Goal: Task Accomplishment & Management: Complete application form

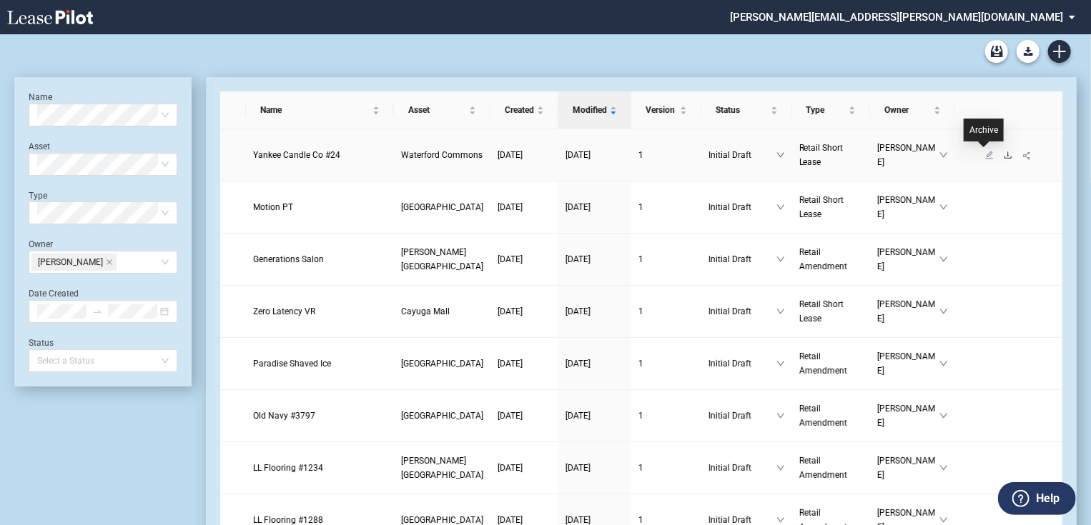
click at [1004, 154] on icon "download" at bounding box center [1007, 155] width 7 height 6
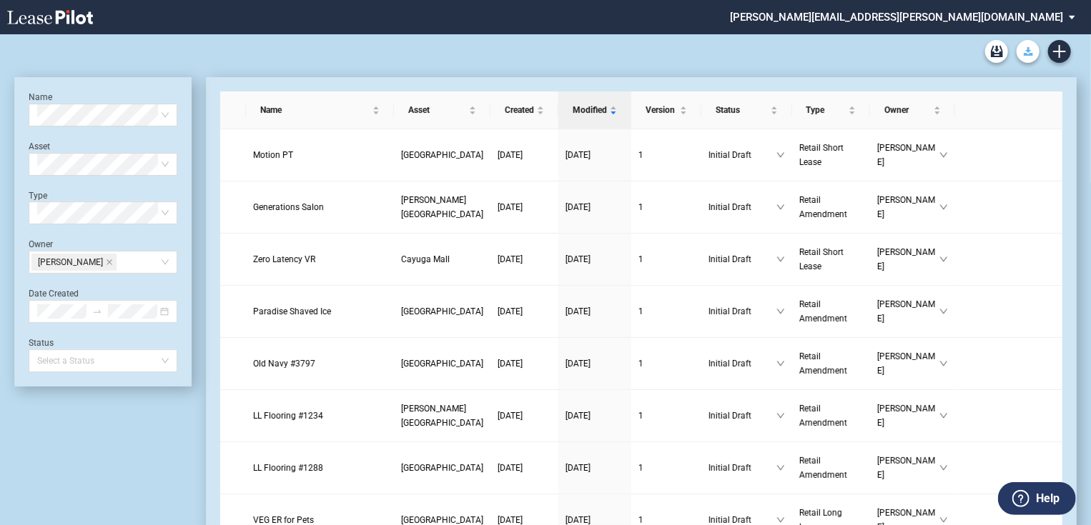
click at [1032, 54] on use "Download Blank Form" at bounding box center [1028, 51] width 9 height 9
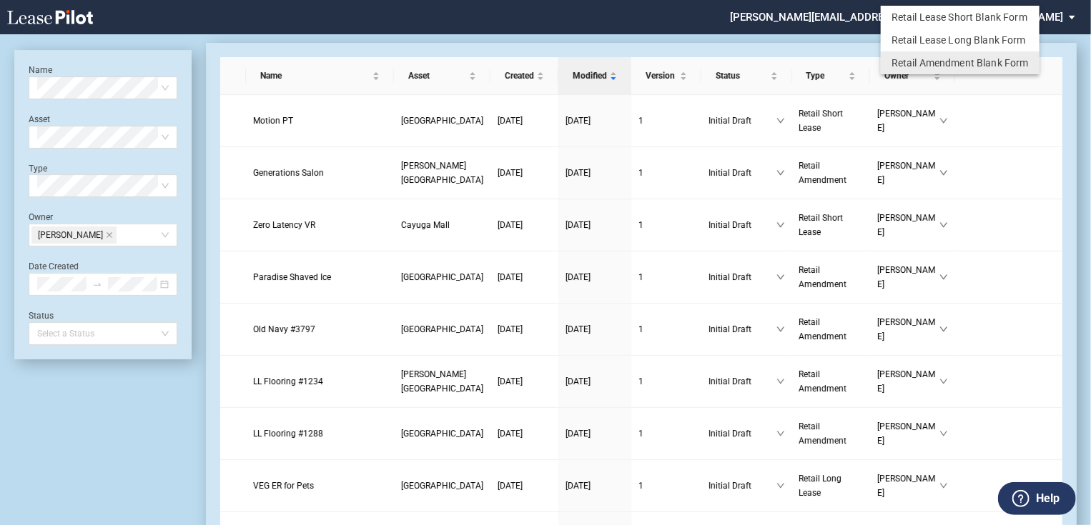
click at [1007, 142] on md-backdrop at bounding box center [545, 280] width 1091 height 560
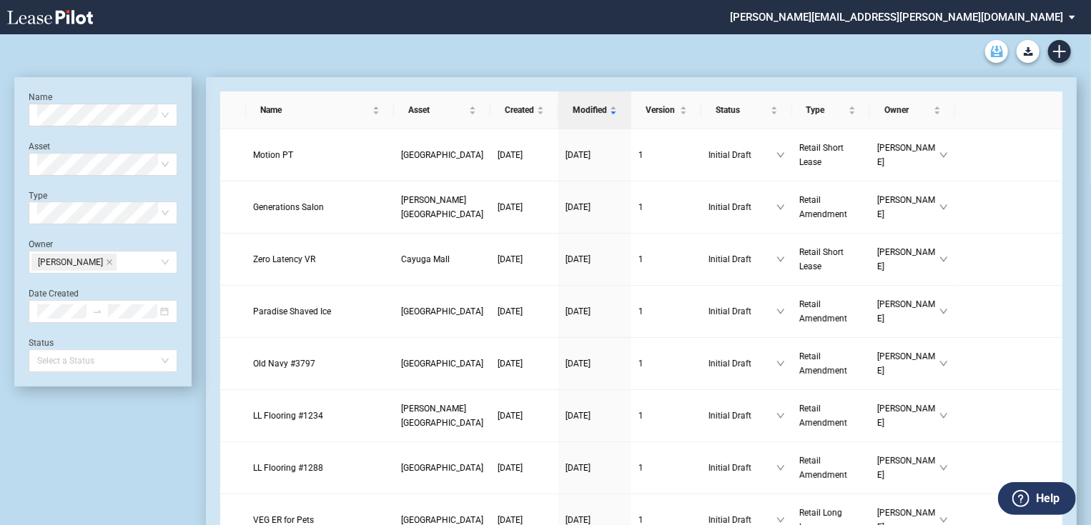
click at [1001, 49] on use "Archive" at bounding box center [997, 51] width 12 height 11
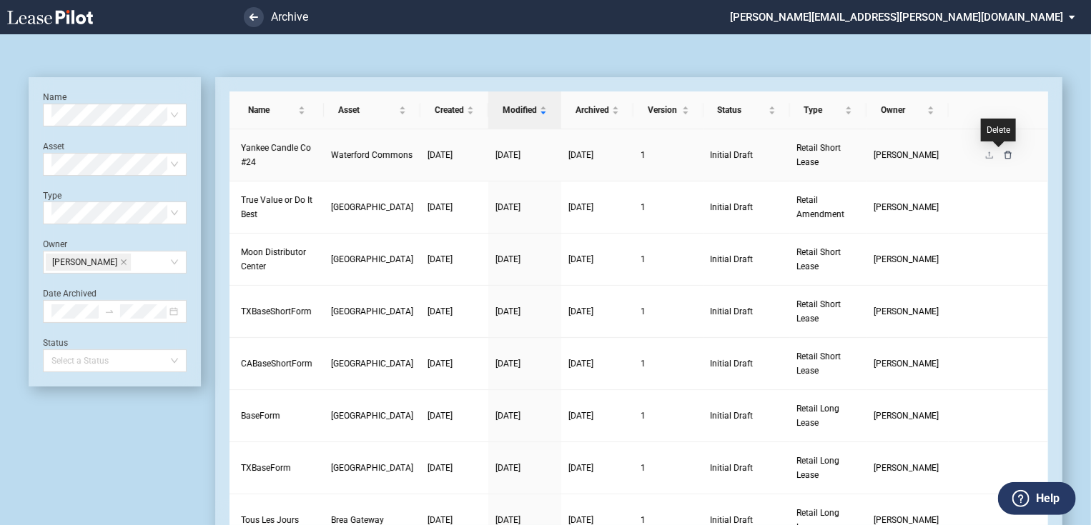
click at [1004, 154] on icon "delete" at bounding box center [1008, 155] width 9 height 9
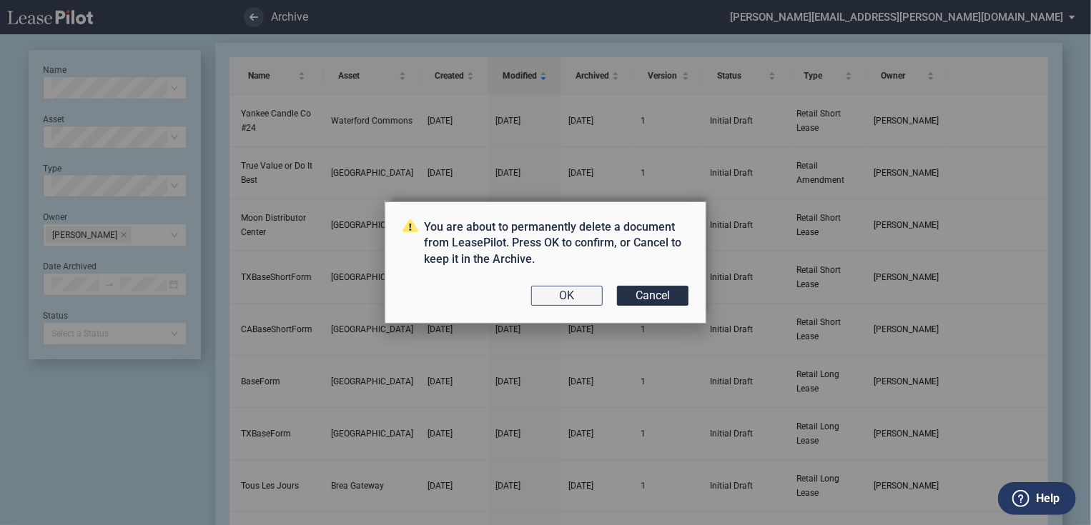
click at [578, 302] on button "OK" at bounding box center [566, 296] width 71 height 20
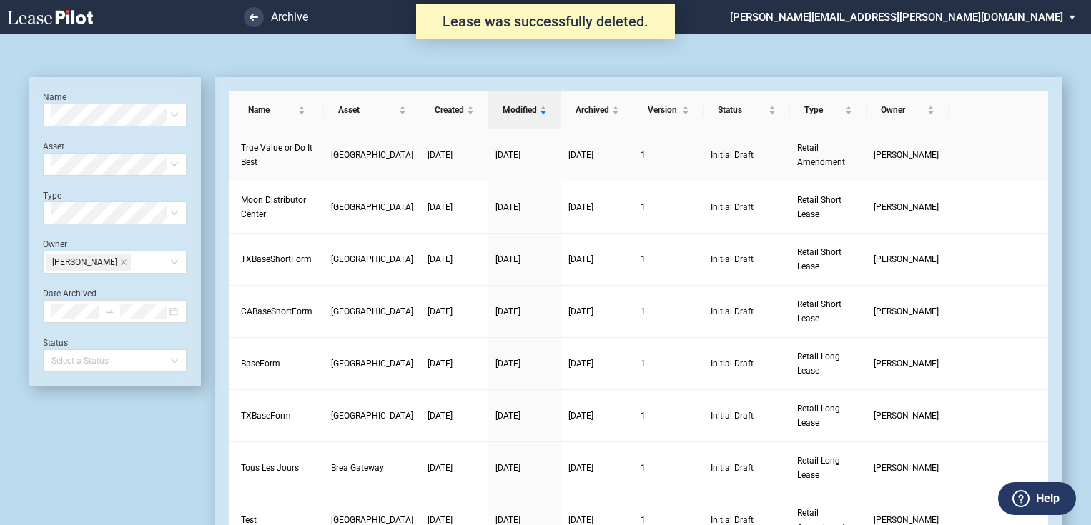
scroll to position [34, 0]
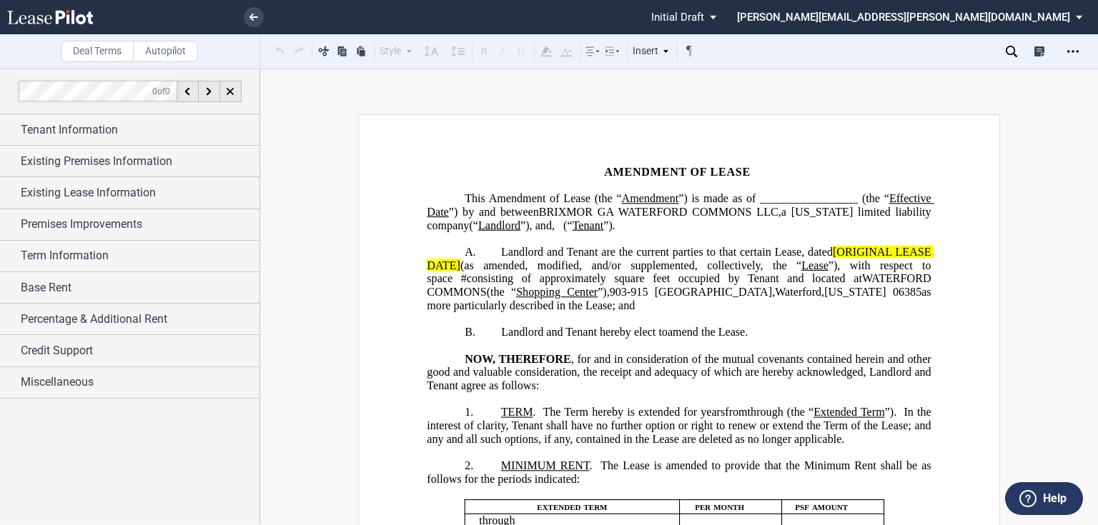
drag, startPoint x: 831, startPoint y: 263, endPoint x: 864, endPoint y: 255, distance: 33.8
click at [833, 263] on span "[ORIGINAL LEASE DATE]" at bounding box center [680, 259] width 507 height 26
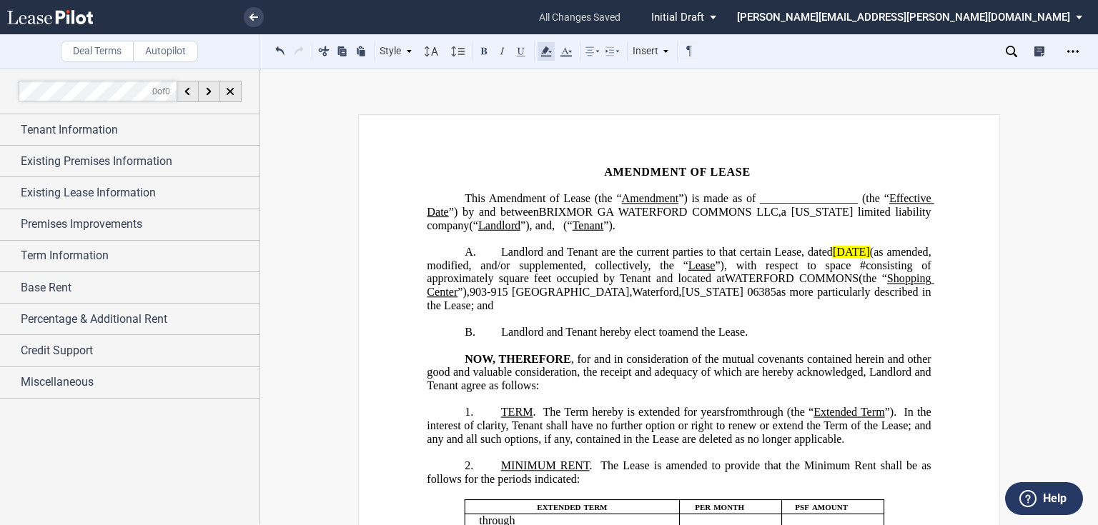
click at [542, 53] on use at bounding box center [545, 51] width 11 height 10
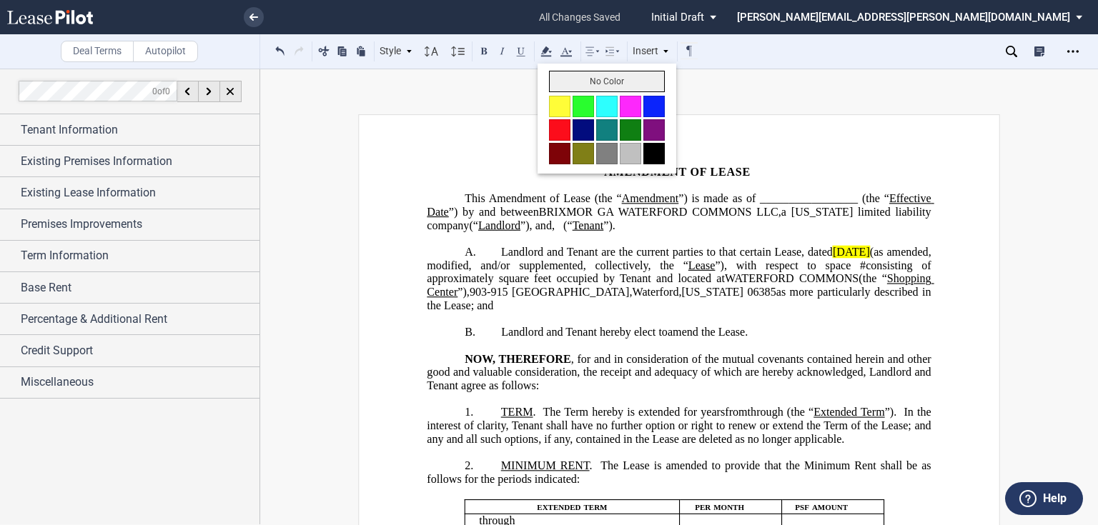
click at [583, 79] on button "No Color" at bounding box center [607, 81] width 116 height 21
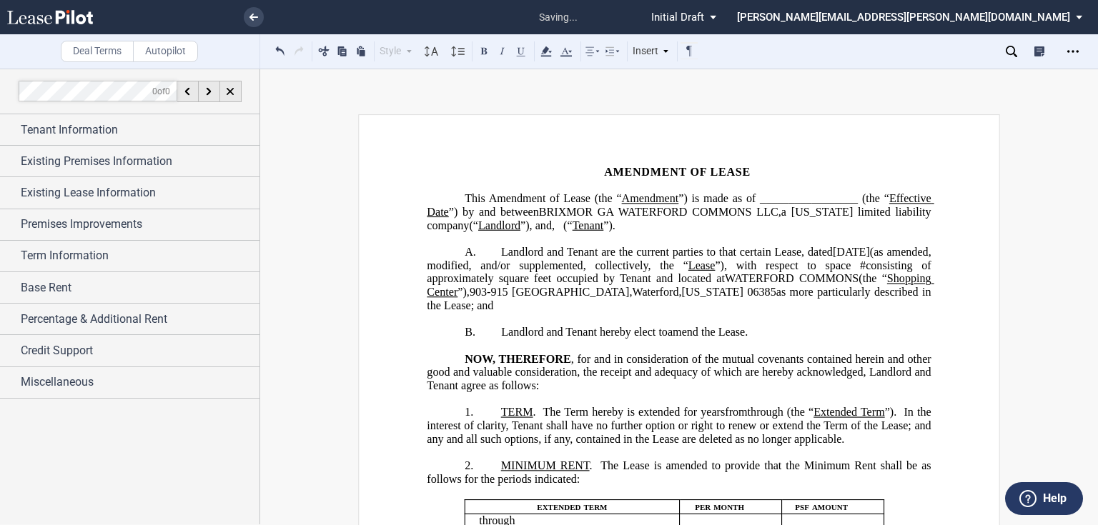
click at [834, 196] on span "”) is made as of _________________ (the “" at bounding box center [783, 198] width 211 height 13
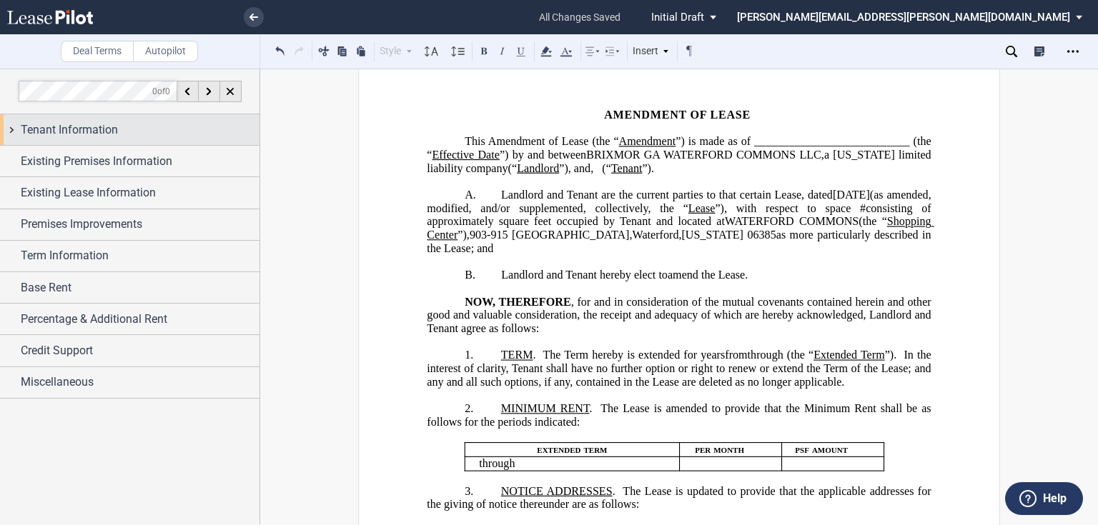
click at [122, 136] on div "Tenant Information" at bounding box center [140, 130] width 239 height 17
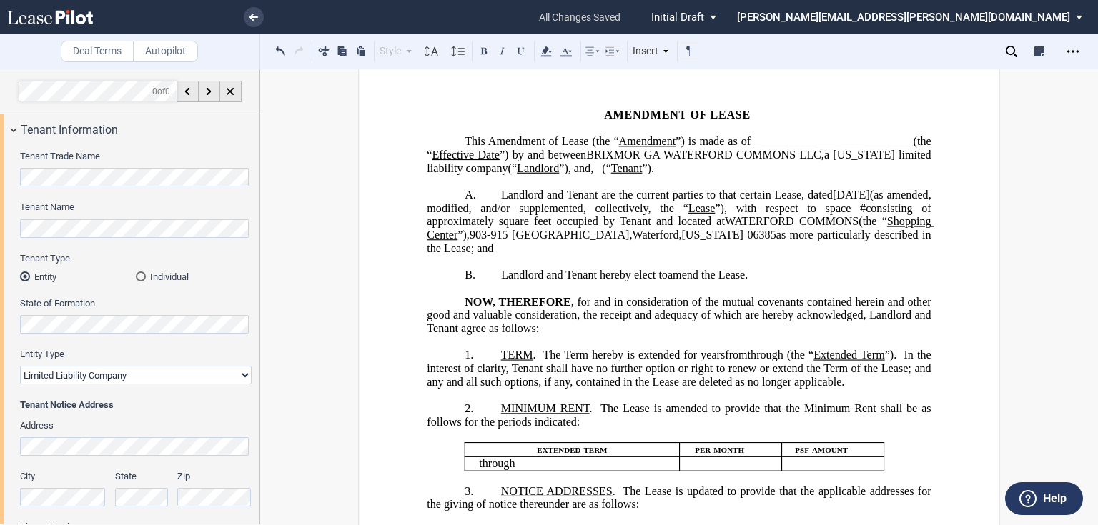
click at [560, 202] on span "Landlord and Tenant are the current parties to that certain Lease, dated" at bounding box center [667, 195] width 332 height 13
click at [630, 242] on span "903-915 Hartford Turnpike" at bounding box center [550, 235] width 160 height 13
click at [107, 132] on span "Tenant Information" at bounding box center [69, 130] width 97 height 17
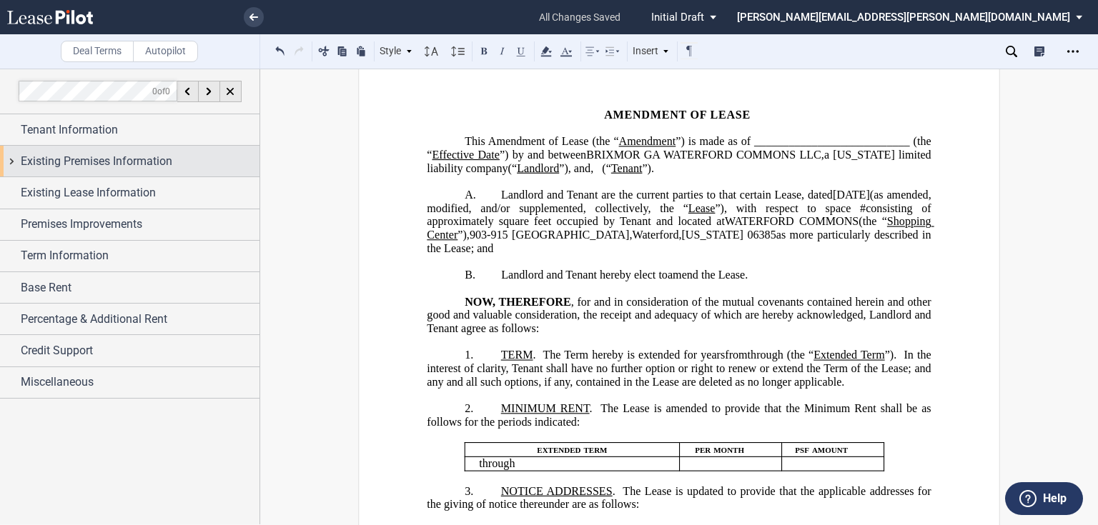
click at [94, 165] on span "Existing Premises Information" at bounding box center [97, 161] width 152 height 17
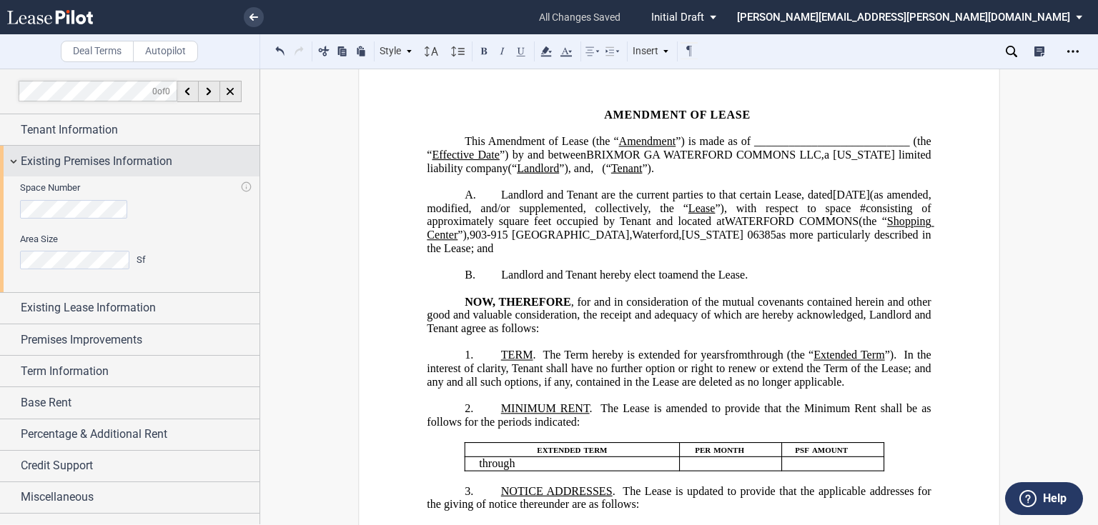
click at [94, 165] on span "Existing Premises Information" at bounding box center [97, 161] width 152 height 17
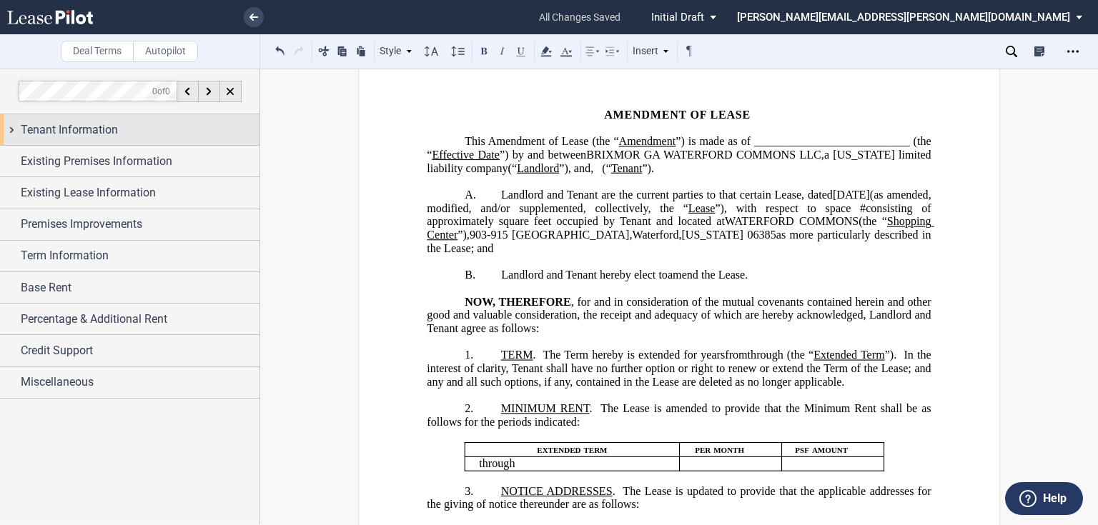
click at [56, 131] on span "Tenant Information" at bounding box center [69, 130] width 97 height 17
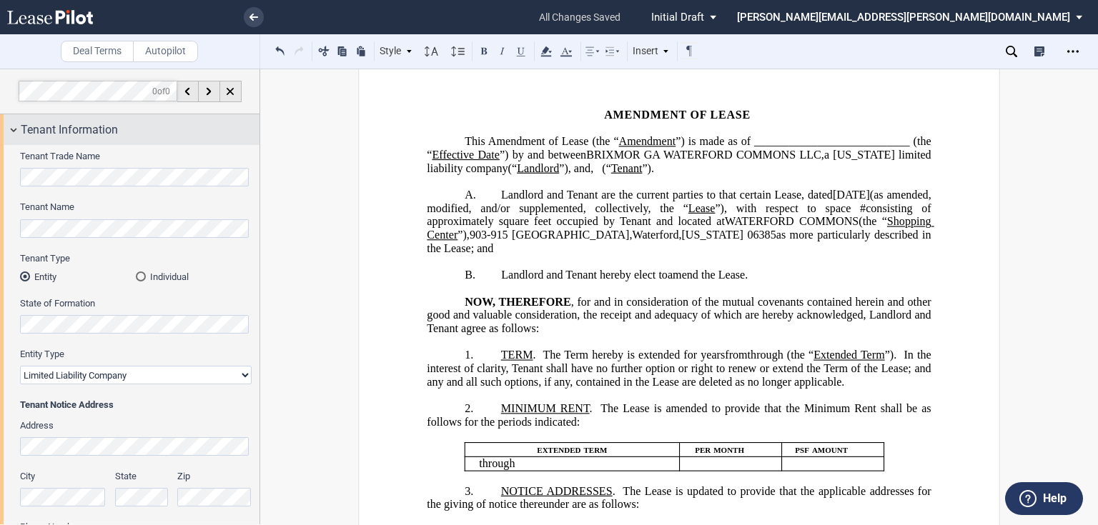
click at [56, 131] on span "Tenant Information" at bounding box center [69, 130] width 97 height 17
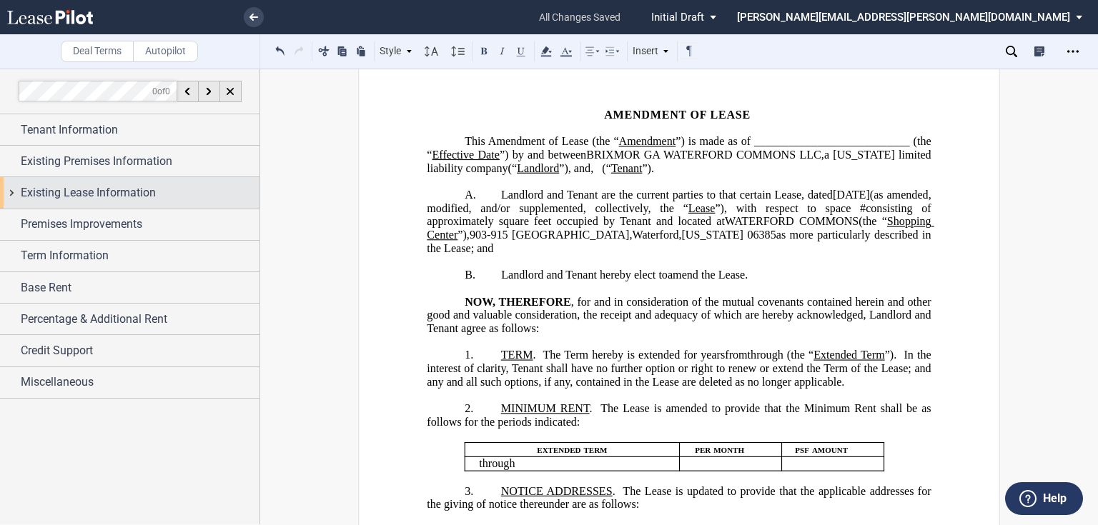
click at [57, 195] on span "Existing Lease Information" at bounding box center [88, 192] width 135 height 17
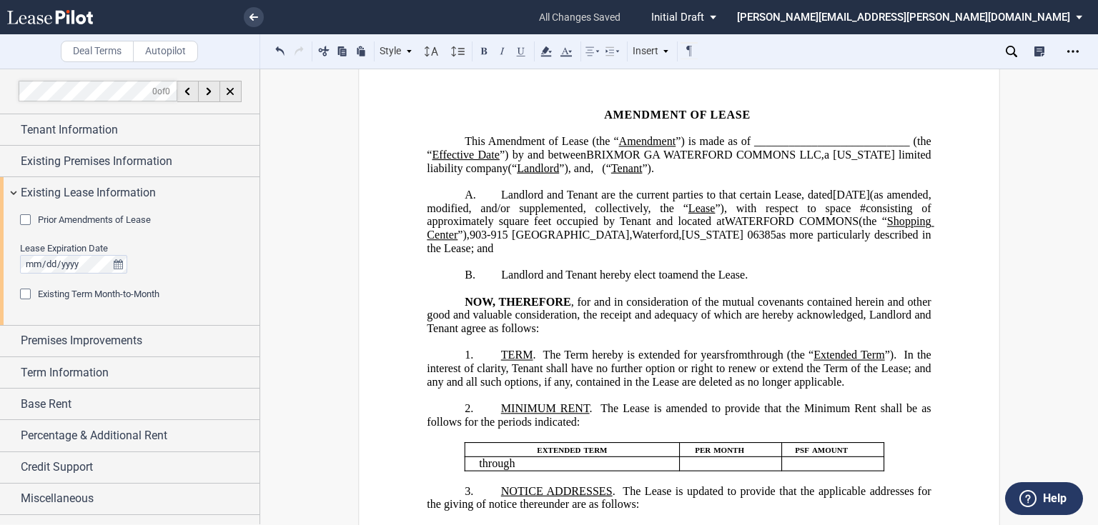
click at [44, 218] on span "Prior Amendments of Lease" at bounding box center [94, 219] width 113 height 11
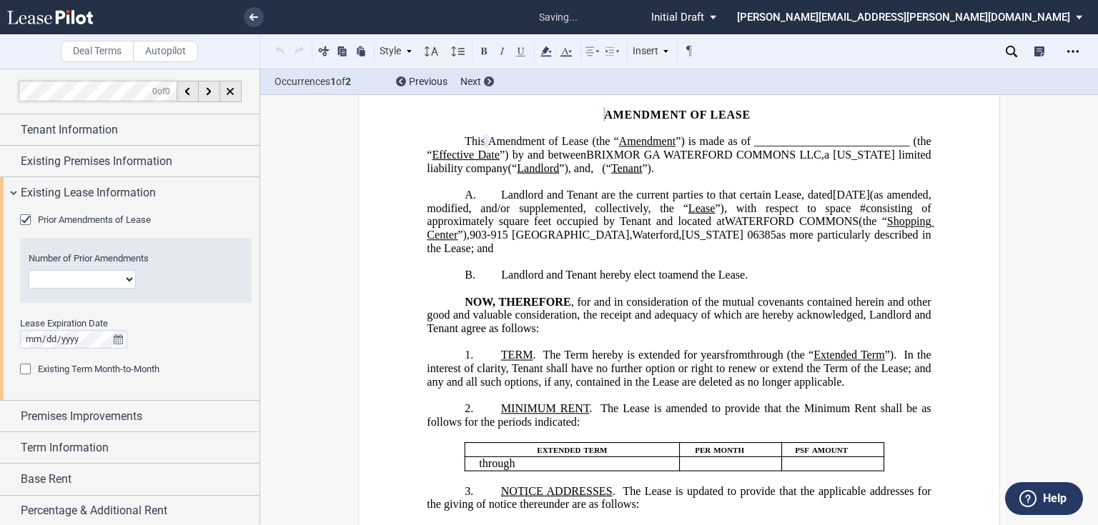
click at [74, 282] on select "1 2 3 4 5 6 7 8 9 10 11 12" at bounding box center [82, 279] width 107 height 19
click at [29, 270] on select "1 2 3 4 5 6 7 8 9 10 11 12" at bounding box center [82, 279] width 107 height 19
click at [93, 277] on select "1 2 3 4 5 6 7 8 9 10 11 12" at bounding box center [82, 279] width 107 height 19
click at [29, 270] on select "1 2 3 4 5 6 7 8 9 10 11 12" at bounding box center [82, 279] width 107 height 19
drag, startPoint x: 84, startPoint y: 300, endPoint x: 79, endPoint y: 287, distance: 14.1
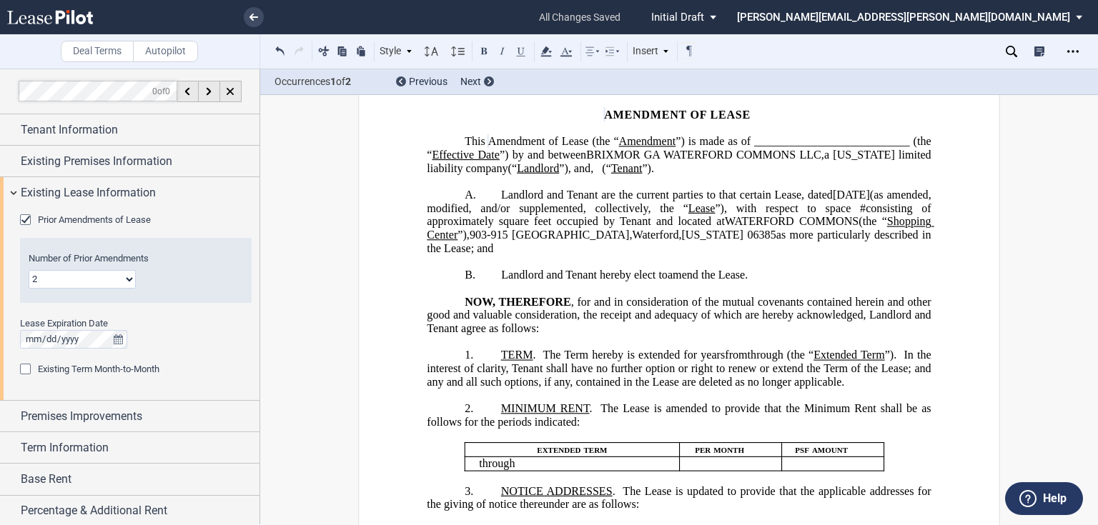
click at [79, 289] on div "Number of Prior Amendments 1 2 3 4 5 6 7 8 9 10 11 12" at bounding box center [136, 270] width 232 height 65
click at [75, 283] on select "1 2 3 4 5 6 7 8 9 10 11 12" at bounding box center [82, 279] width 107 height 19
click at [73, 280] on select "1 2 3 4 5 6 7 8 9 10 11 12" at bounding box center [82, 279] width 107 height 19
select select "number:1"
click at [29, 270] on select "1 2 3 4 5 6 7 8 9 10 11 12" at bounding box center [82, 279] width 107 height 19
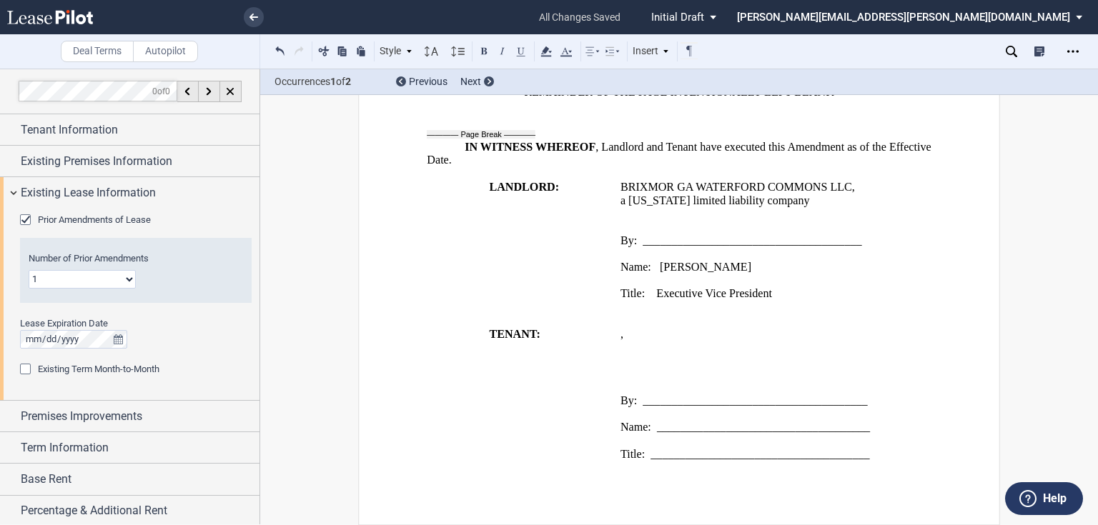
scroll to position [1267, 0]
click at [64, 190] on span "Existing Lease Information" at bounding box center [88, 192] width 135 height 17
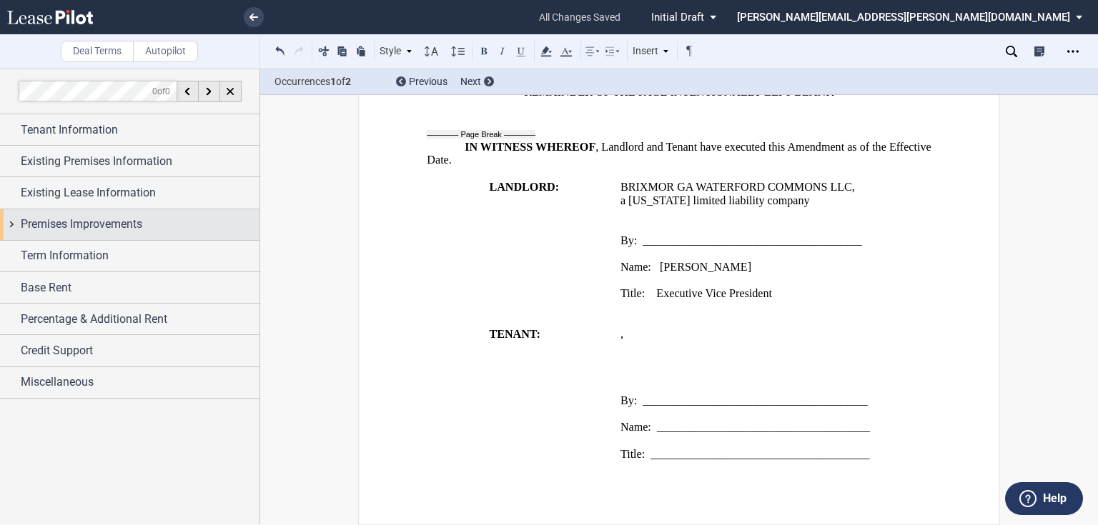
click at [61, 234] on div "Premises Improvements" at bounding box center [129, 224] width 259 height 31
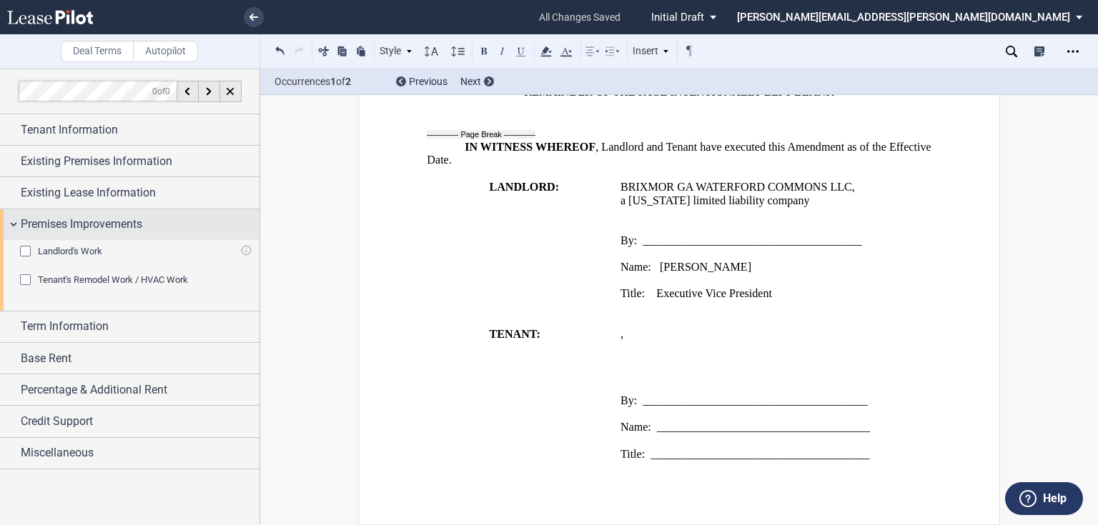
click at [61, 234] on div "Premises Improvements" at bounding box center [129, 224] width 259 height 31
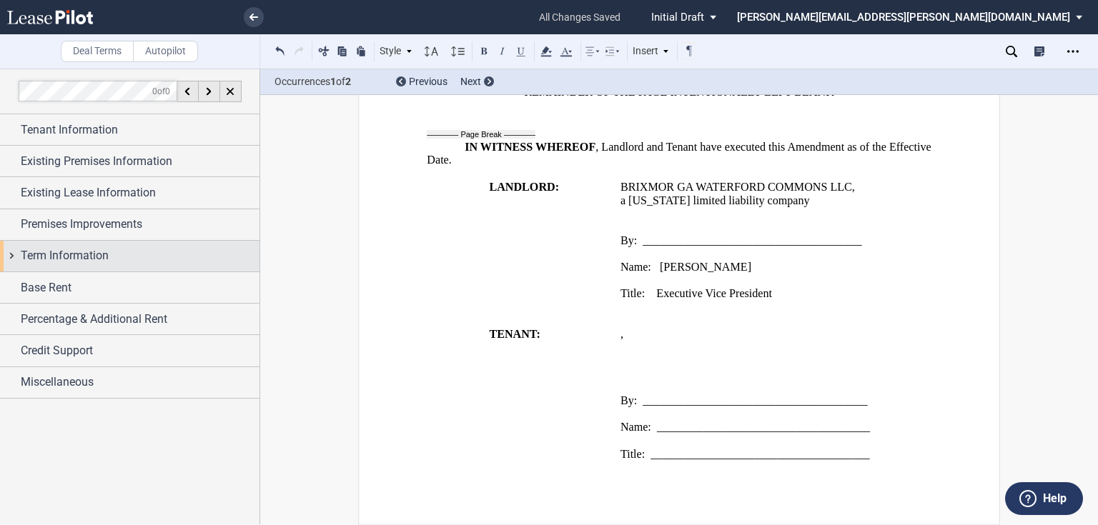
click at [58, 257] on span "Term Information" at bounding box center [65, 255] width 88 height 17
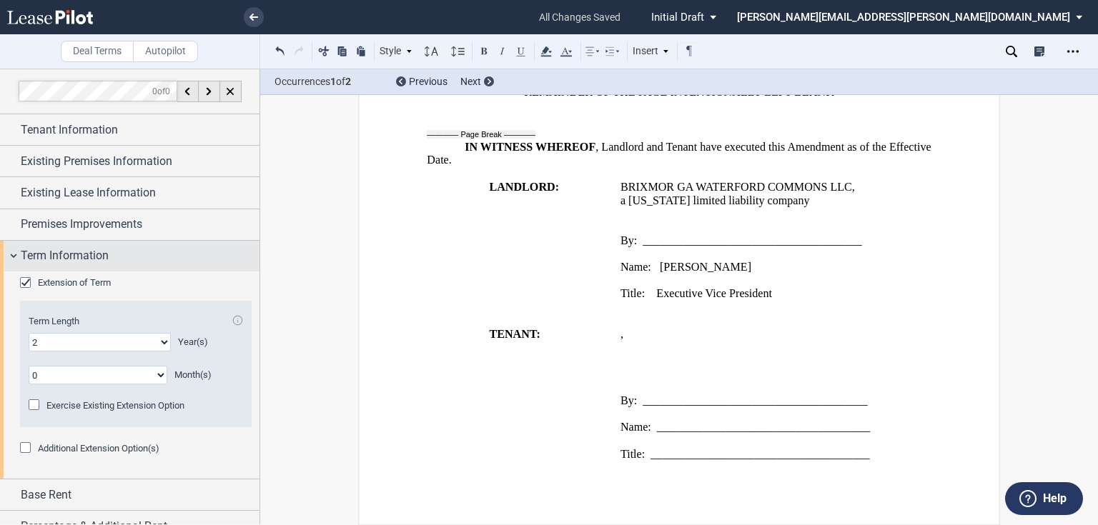
click at [58, 257] on span "Term Information" at bounding box center [65, 255] width 88 height 17
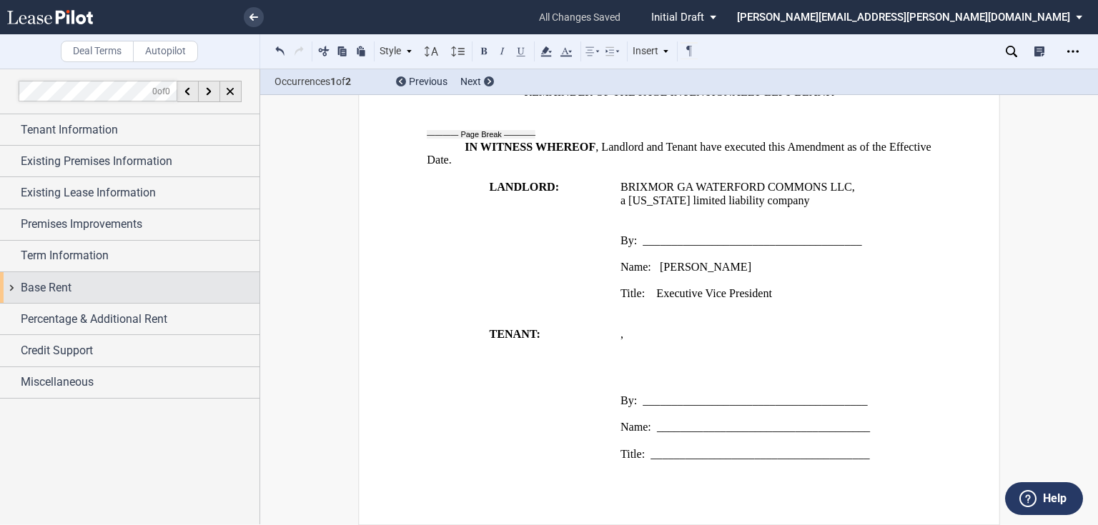
click at [51, 289] on span "Base Rent" at bounding box center [46, 288] width 51 height 17
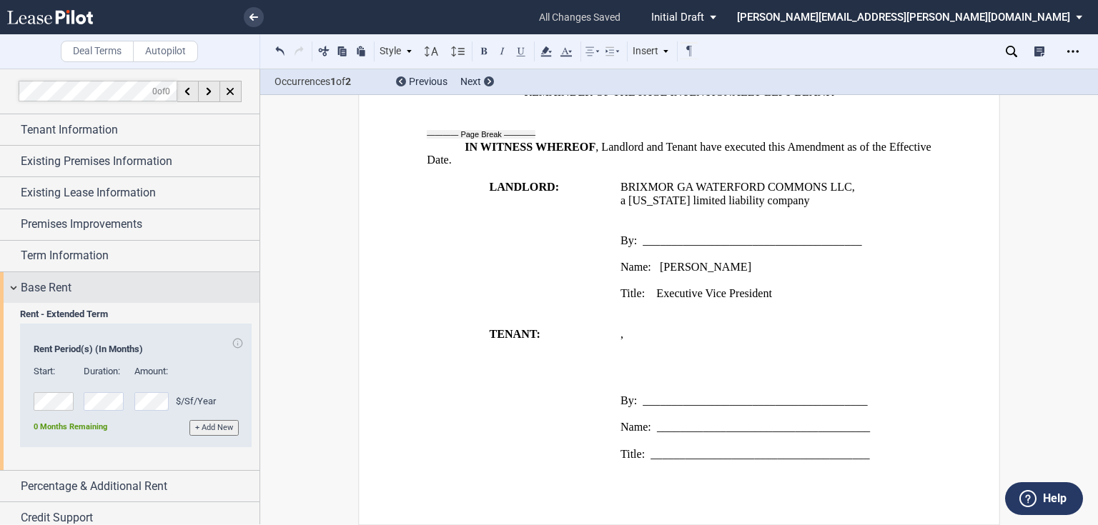
click at [48, 291] on span "Base Rent" at bounding box center [46, 288] width 51 height 17
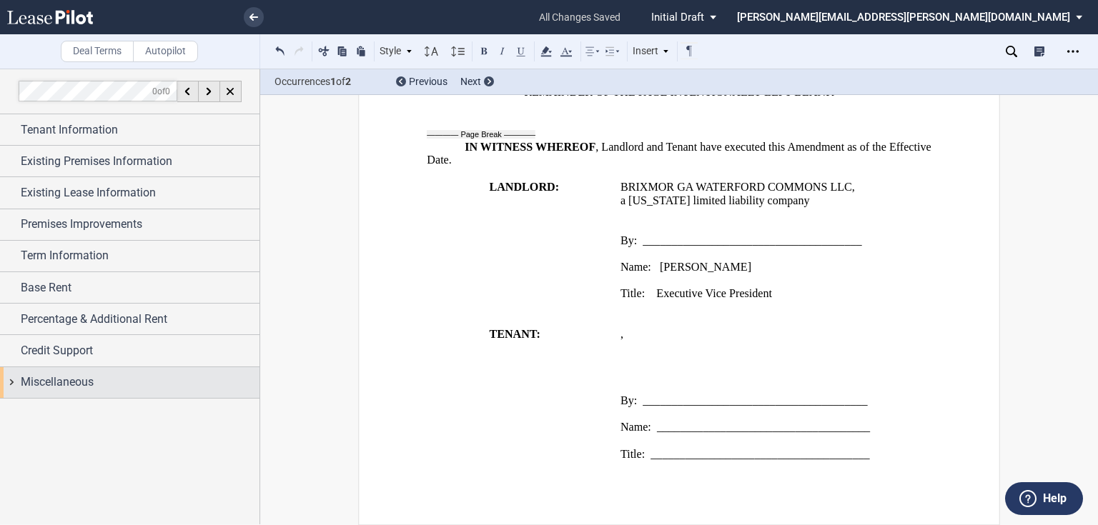
click at [144, 385] on div "Miscellaneous" at bounding box center [140, 382] width 239 height 17
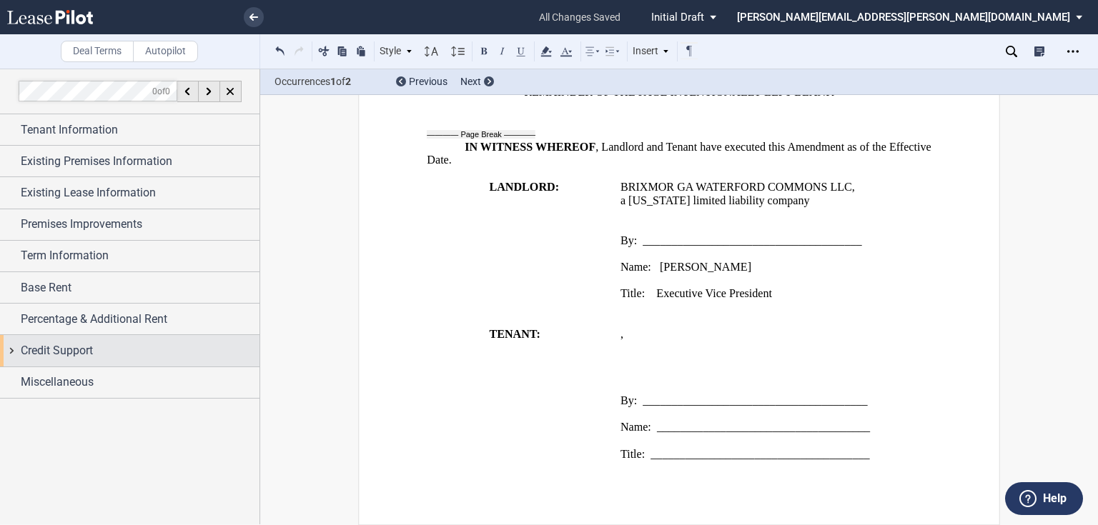
click at [112, 353] on div "Credit Support" at bounding box center [140, 350] width 239 height 17
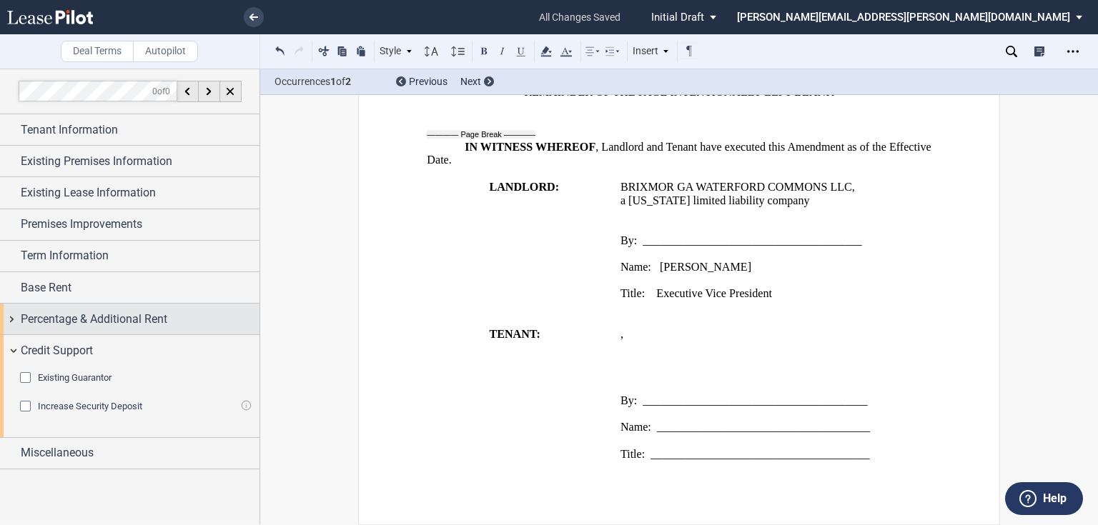
click at [120, 327] on div "Percentage & Additional Rent" at bounding box center [129, 319] width 259 height 31
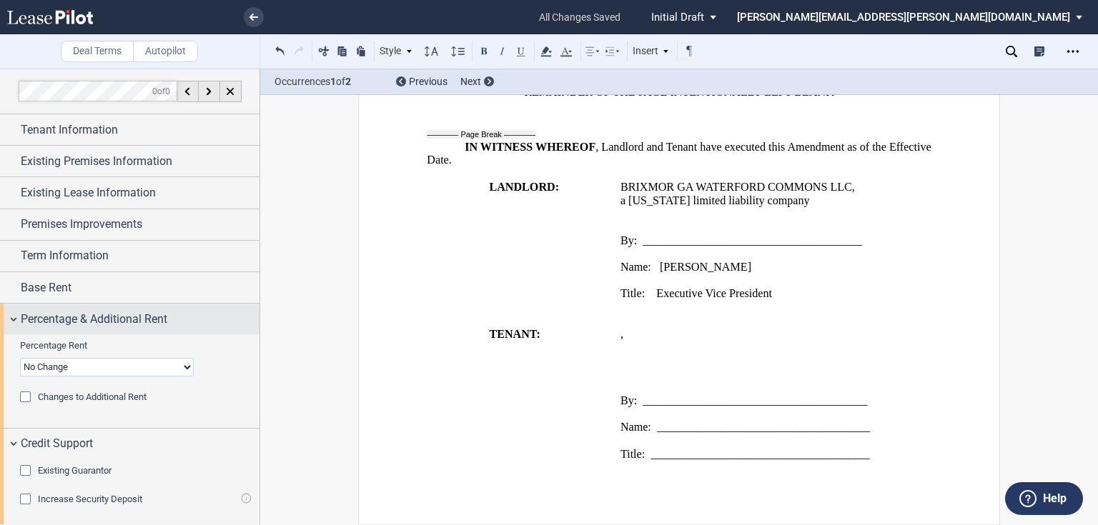
click at [120, 327] on div "Percentage & Additional Rent" at bounding box center [129, 319] width 259 height 31
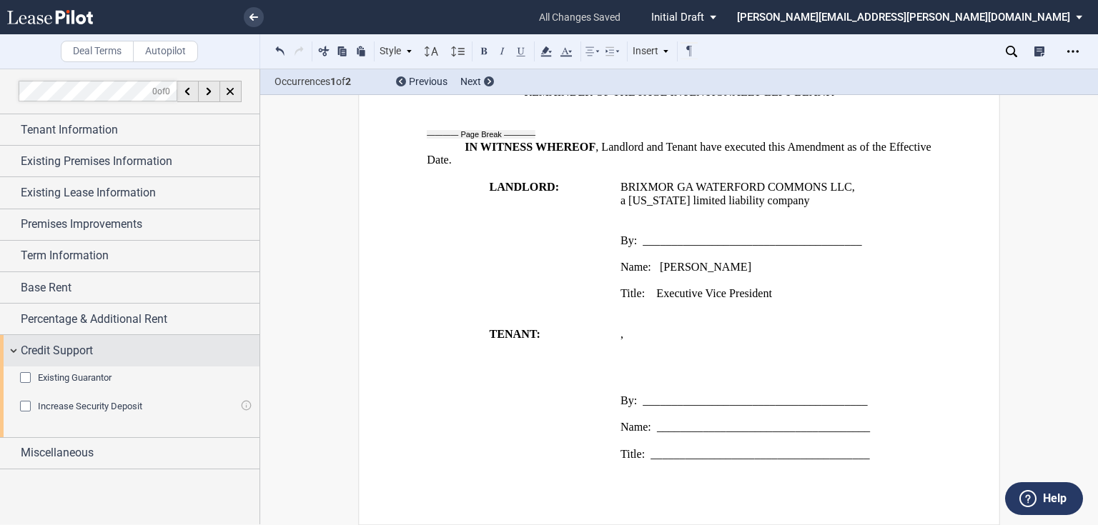
click at [54, 362] on div "Credit Support" at bounding box center [129, 350] width 259 height 31
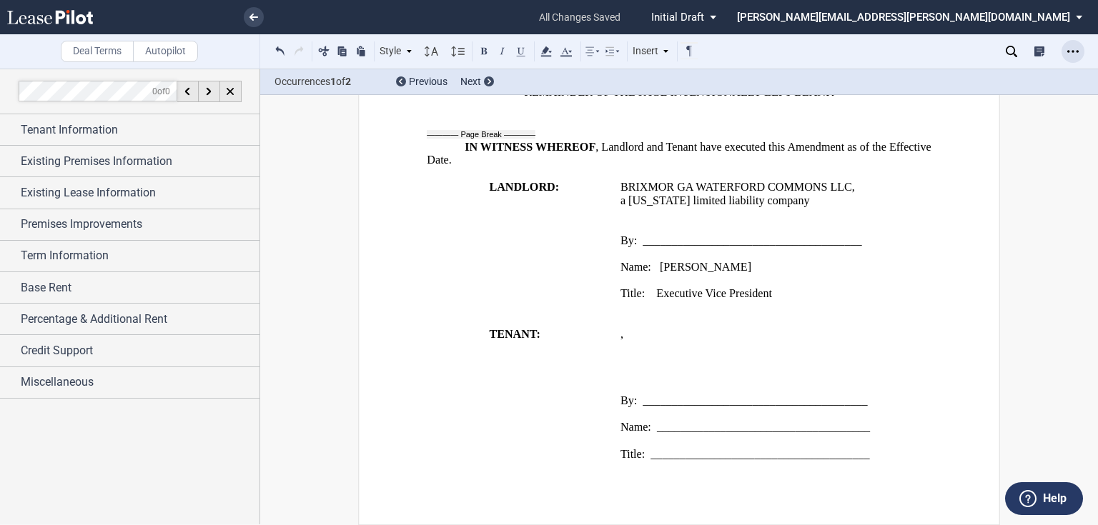
click at [1070, 56] on icon "Open Lease options menu" at bounding box center [1072, 51] width 11 height 11
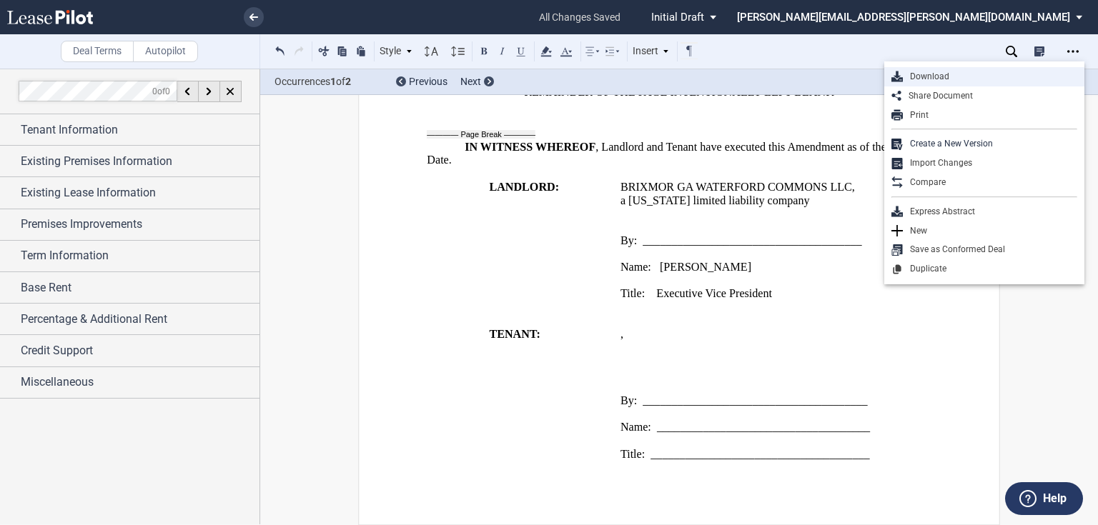
click at [984, 71] on div "Download" at bounding box center [990, 77] width 174 height 12
